Goal: Information Seeking & Learning: Find contact information

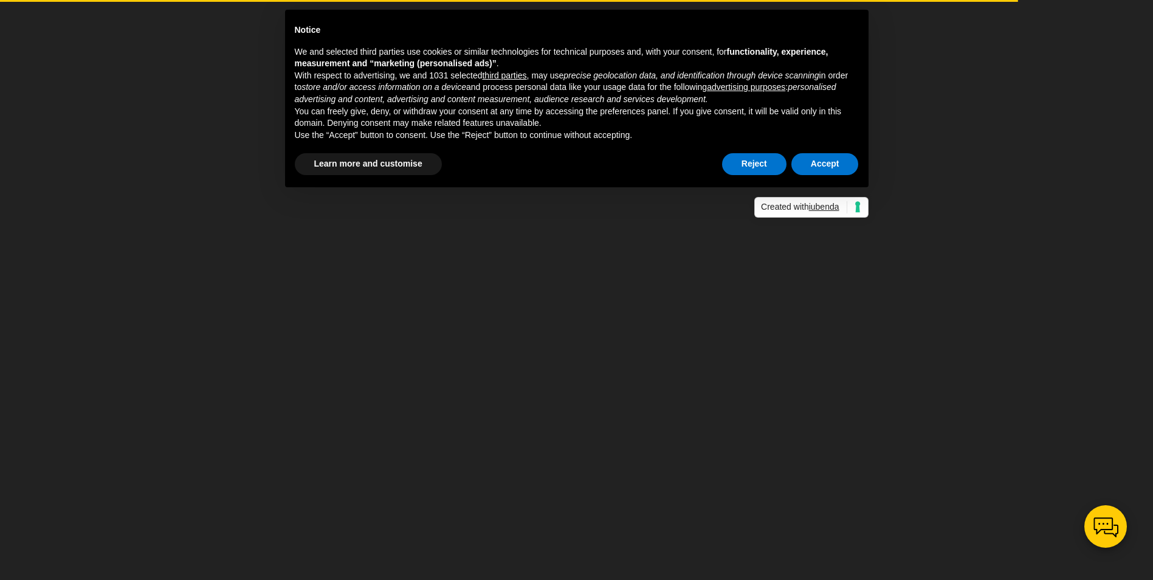
scroll to position [44, 0]
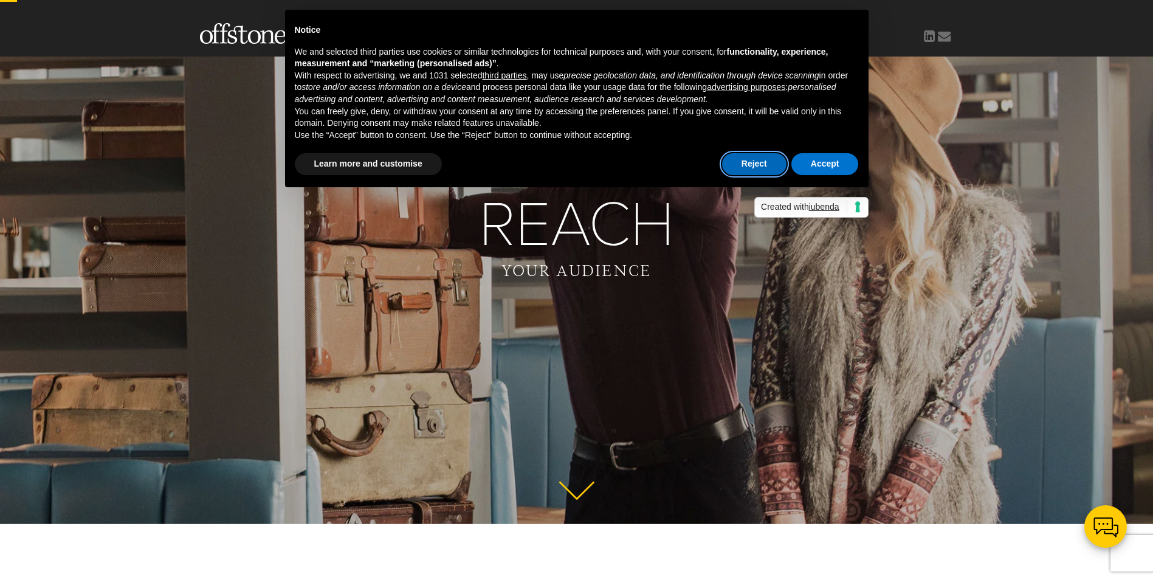
click at [752, 165] on button "Reject" at bounding box center [754, 164] width 64 height 22
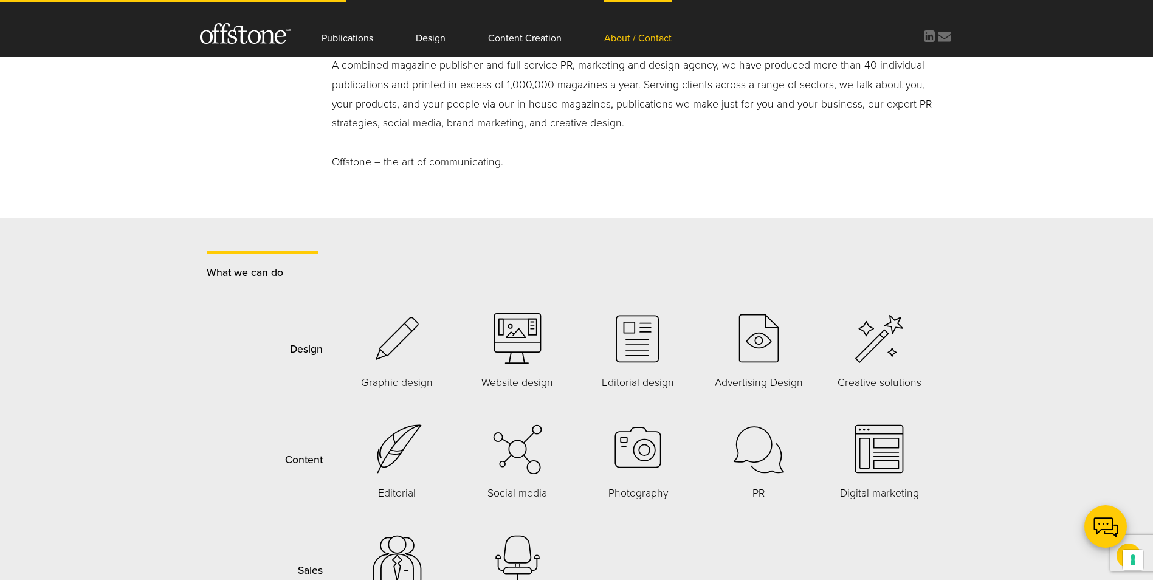
scroll to position [401, 0]
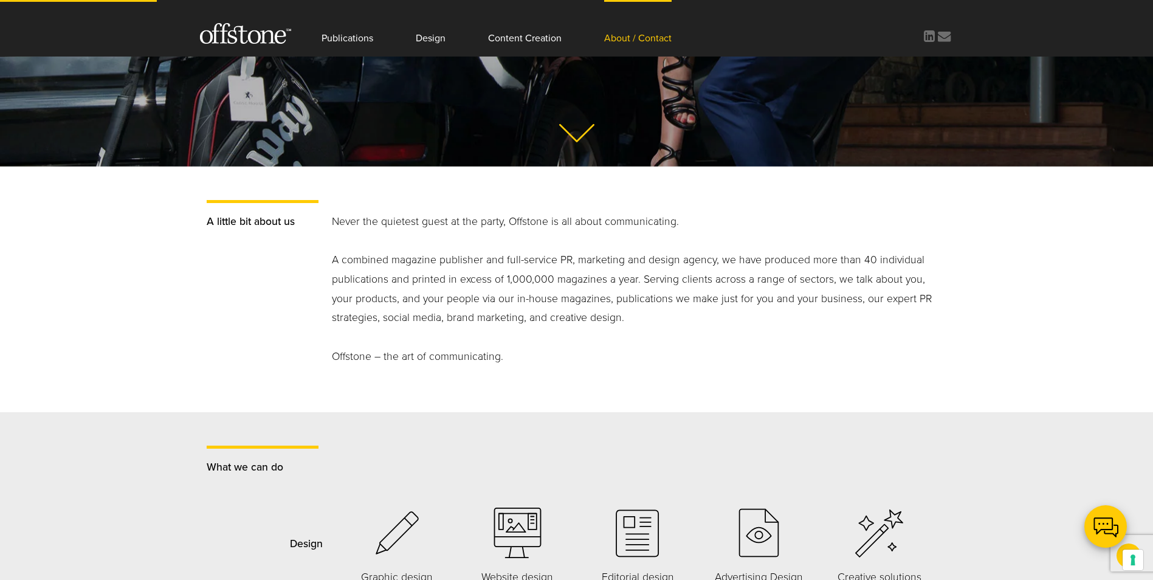
click at [661, 33] on link "About / Contact" at bounding box center [637, 28] width 67 height 57
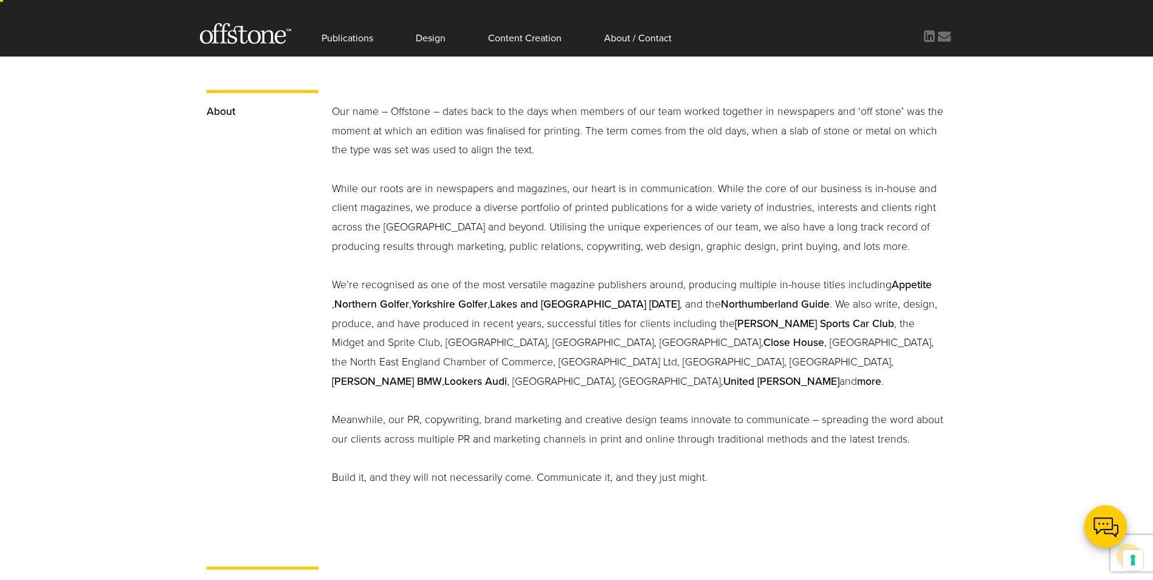
scroll to position [608, 0]
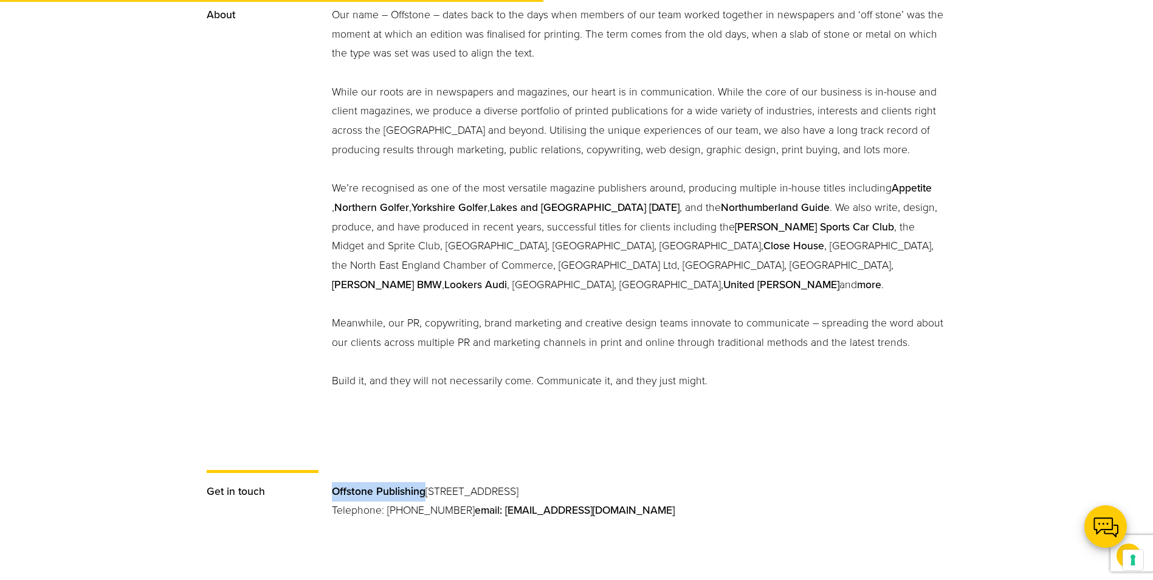
drag, startPoint x: 427, startPoint y: 491, endPoint x: 330, endPoint y: 493, distance: 96.7
click at [330, 493] on div "Offstone Publishing PO Box 122, Prudhoe, NE42 9BA Telephone: 01661 844115 email…" at bounding box center [639, 511] width 628 height 58
copy strong "Offstone Publishing"
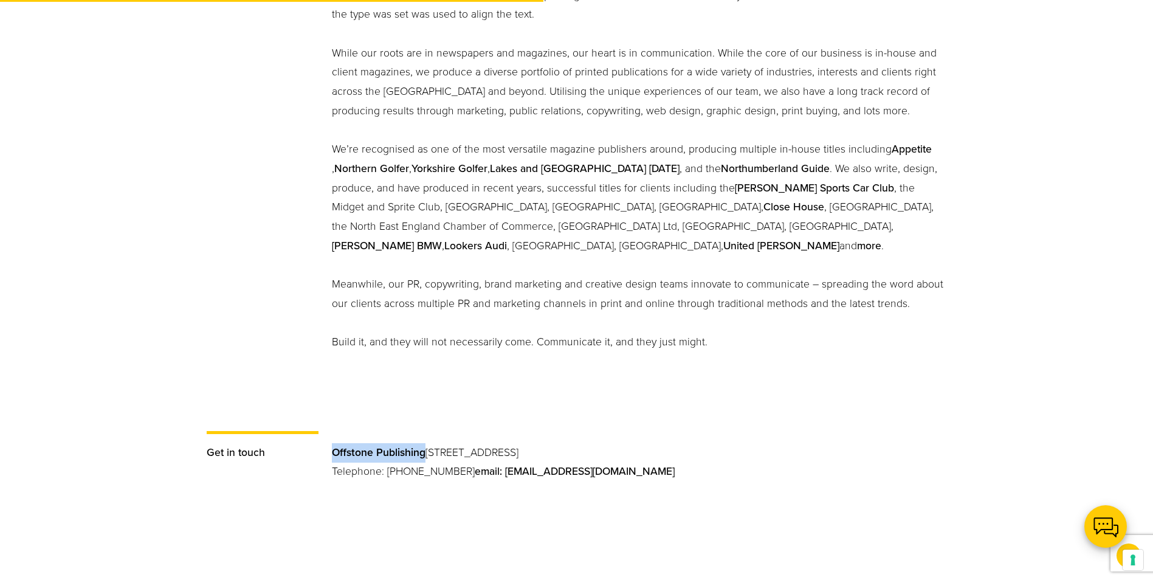
scroll to position [669, 0]
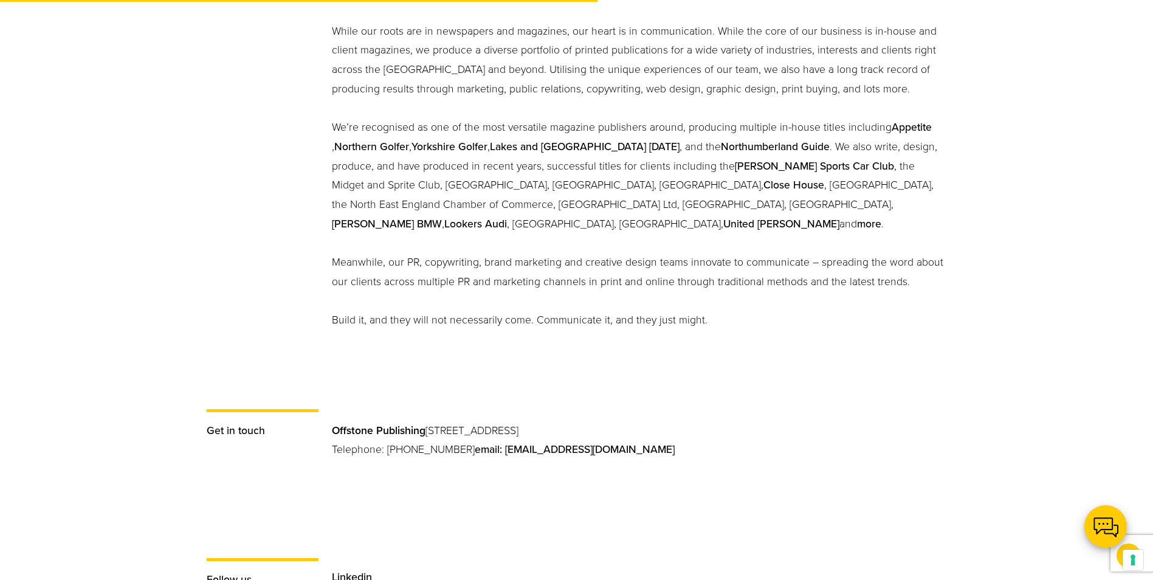
click at [734, 401] on div "Get in touch Offstone Publishing PO Box 122, Prudhoe, NE42 9BA Telephone: 01661…" at bounding box center [576, 450] width 1153 height 149
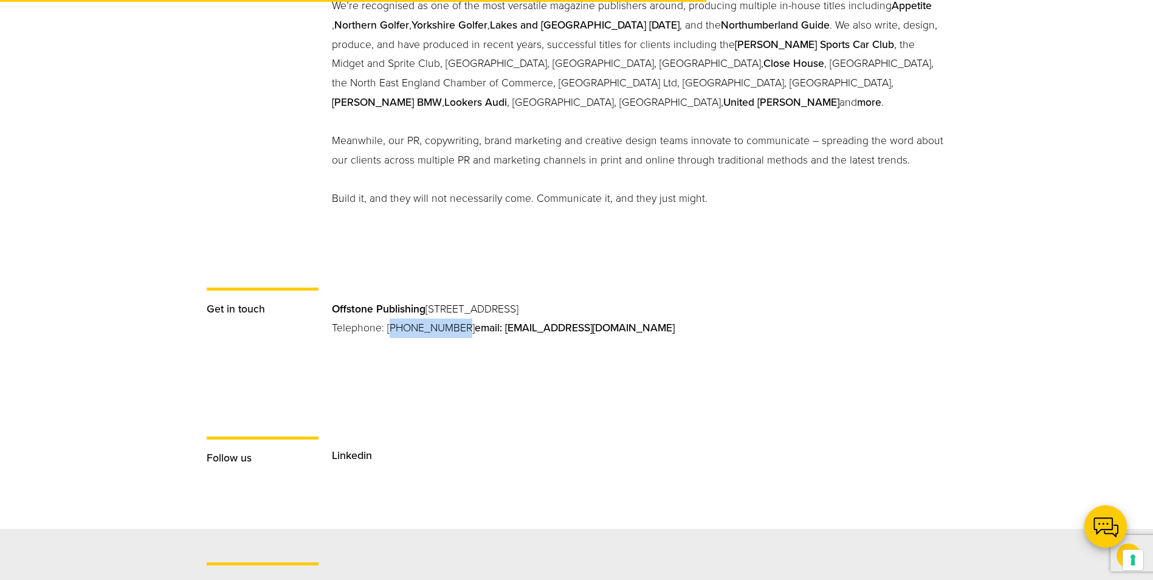
drag, startPoint x: 445, startPoint y: 326, endPoint x: 387, endPoint y: 334, distance: 58.2
click at [387, 334] on p "Offstone Publishing PO Box 122, Prudhoe, NE42 9BA Telephone: 01661 844115 email…" at bounding box center [639, 329] width 615 height 58
copy p "01661 844115"
click at [568, 423] on div "Follow us Linkedin" at bounding box center [576, 466] width 1153 height 126
drag, startPoint x: 641, startPoint y: 329, endPoint x: 479, endPoint y: 334, distance: 162.4
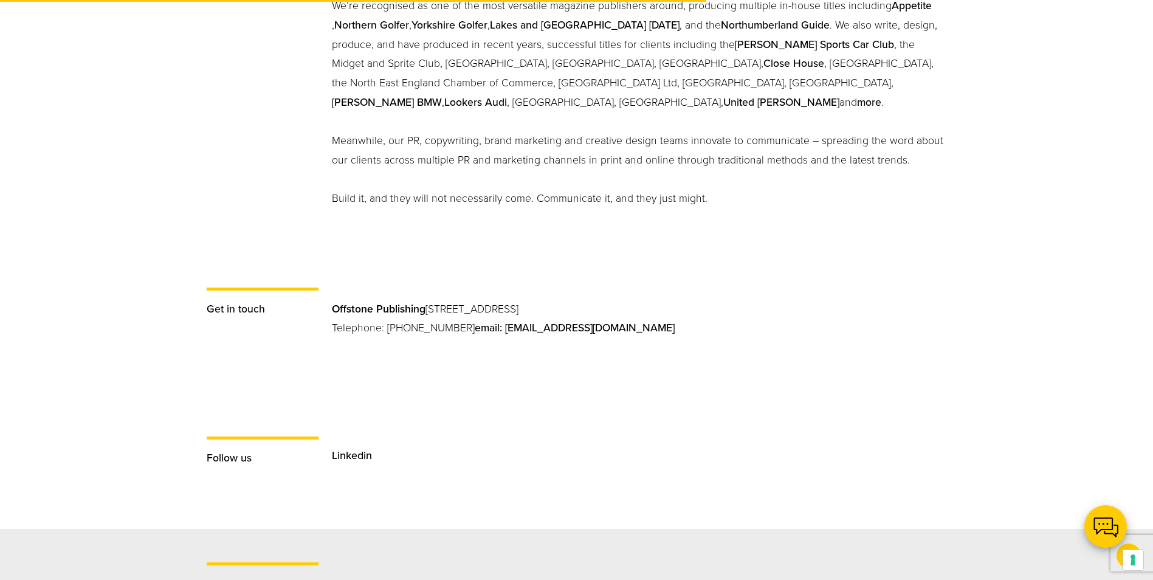
click at [479, 334] on p "Offstone Publishing PO Box 122, Prudhoe, NE42 9BA Telephone: 01661 844115 email…" at bounding box center [639, 329] width 615 height 58
copy link "[EMAIL_ADDRESS][DOMAIN_NAME]"
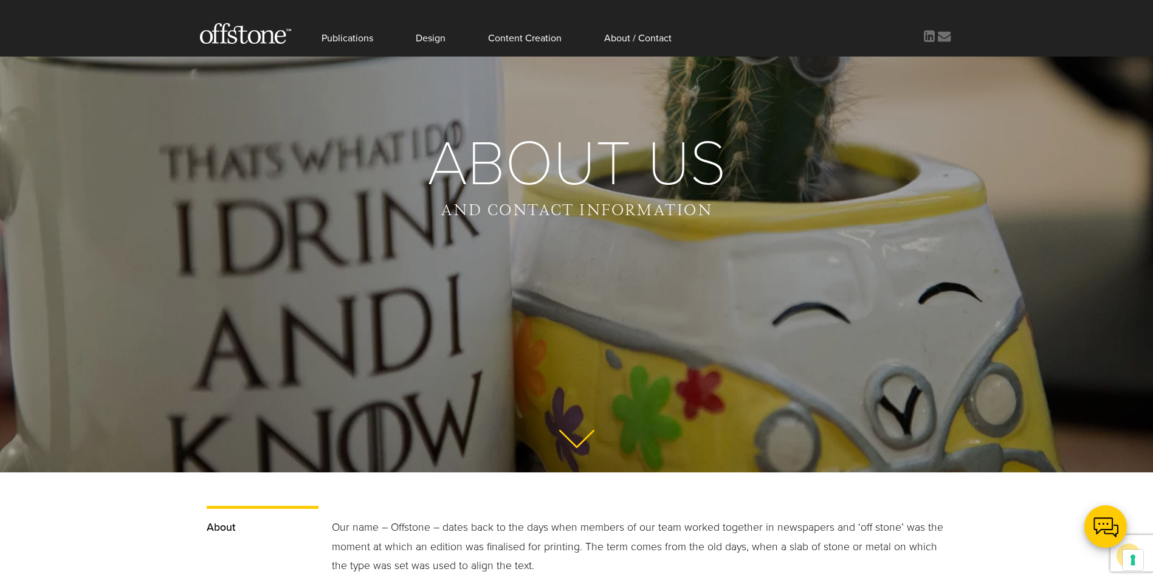
scroll to position [0, 0]
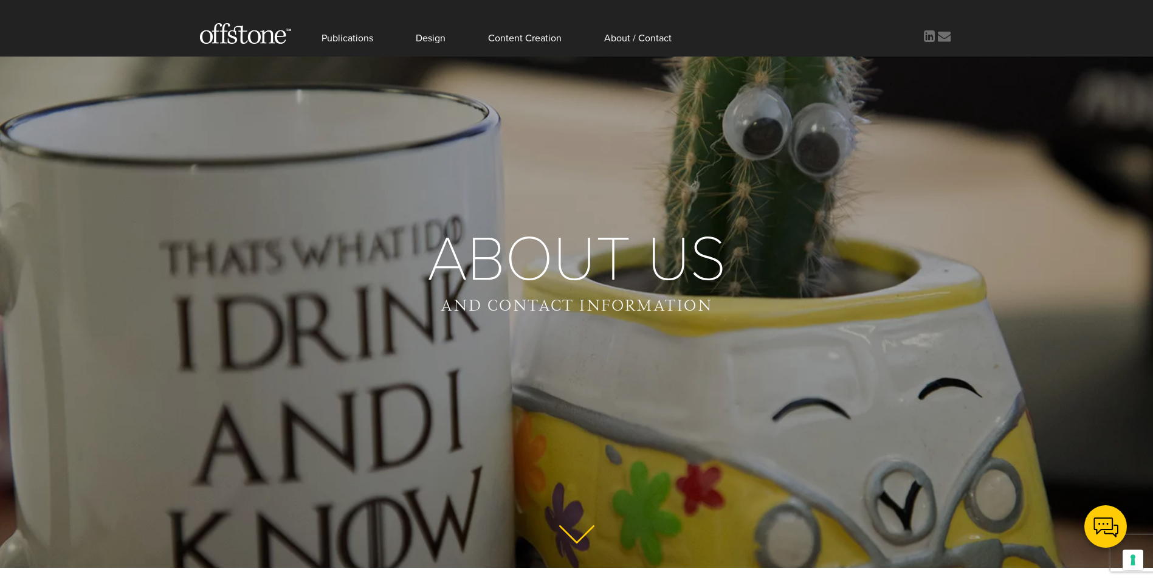
click at [238, 15] on div at bounding box center [245, 25] width 91 height 50
